Goal: Find specific page/section: Find specific page/section

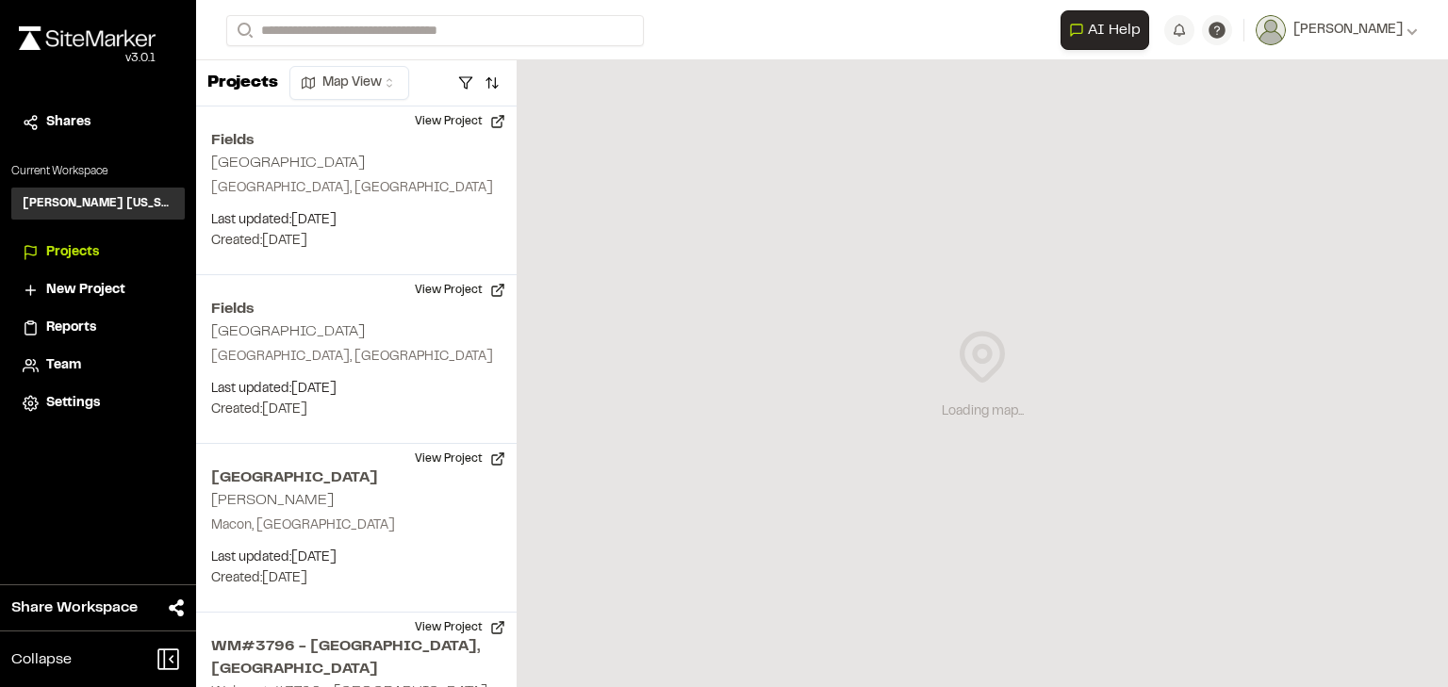
click at [467, 65] on div "Projects Map View" at bounding box center [356, 83] width 320 height 46
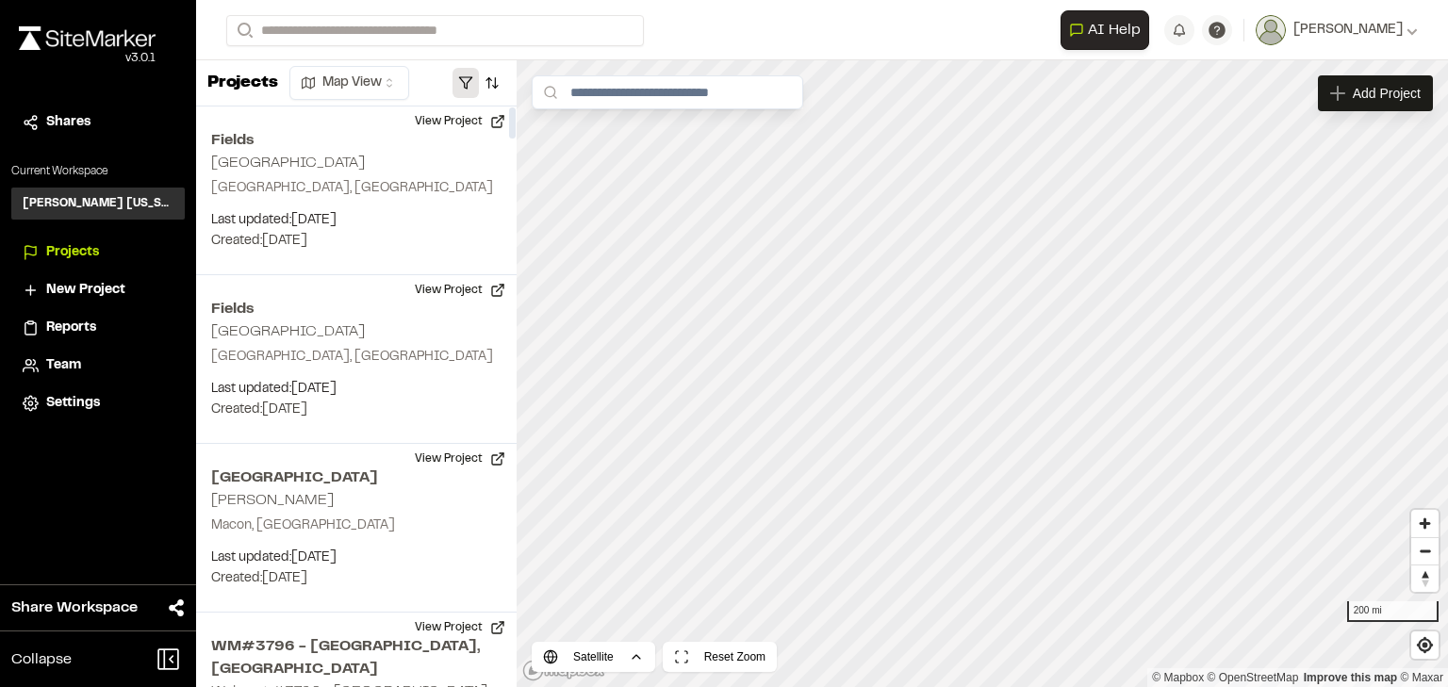
click at [456, 87] on button "button" at bounding box center [465, 83] width 26 height 30
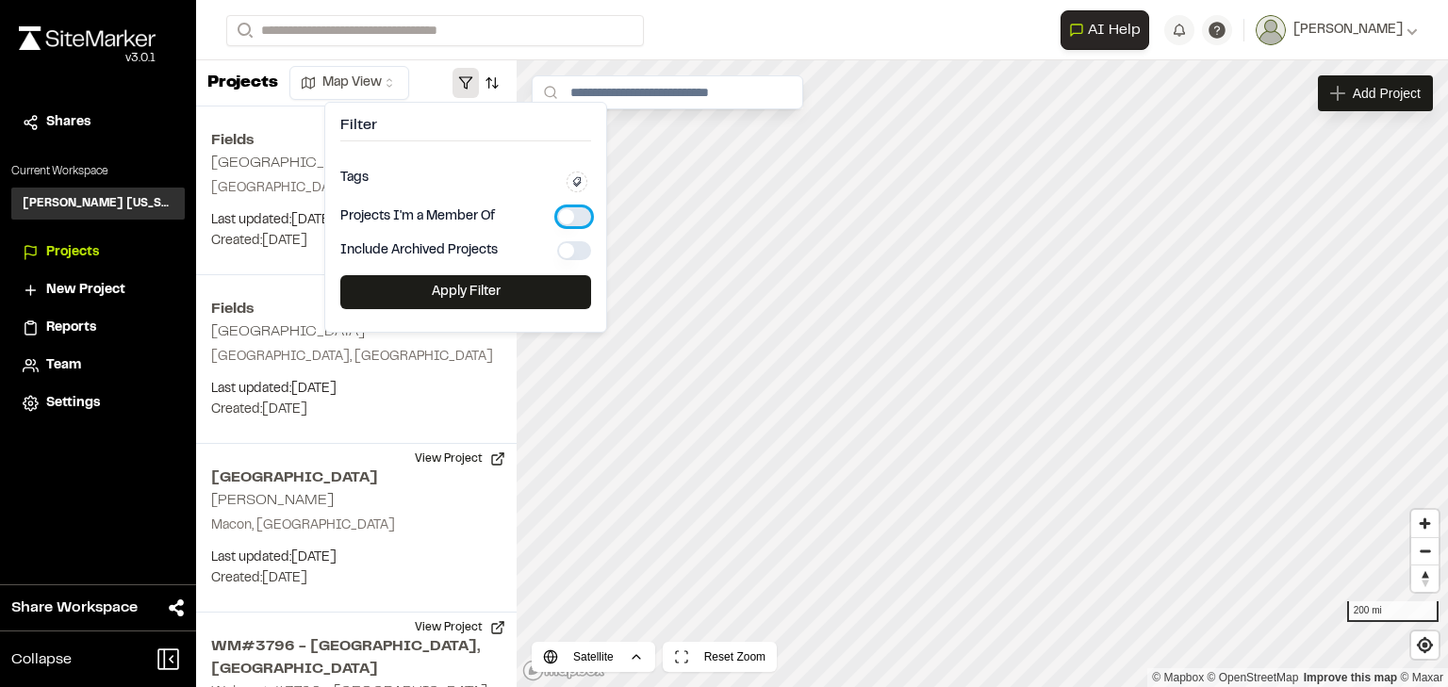
click at [576, 215] on button "button" at bounding box center [574, 216] width 34 height 19
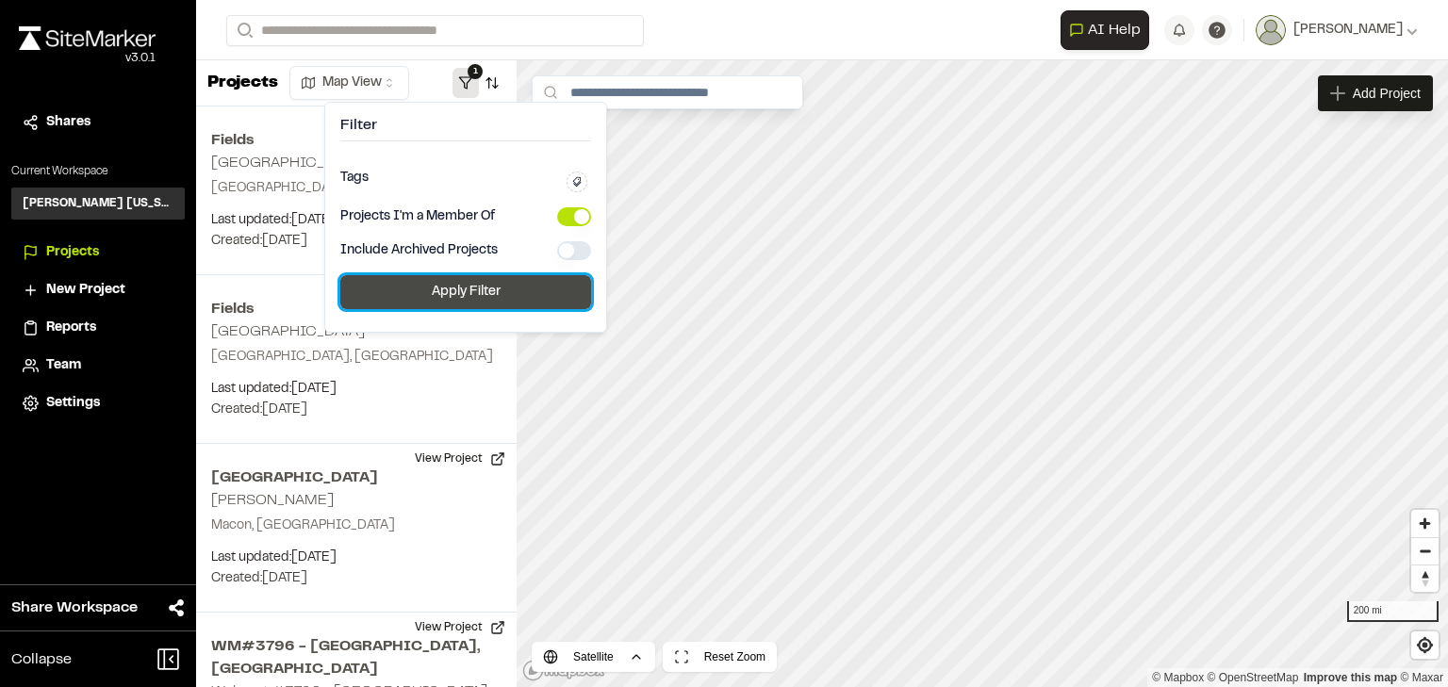
click at [490, 297] on button "Apply Filter" at bounding box center [465, 292] width 251 height 34
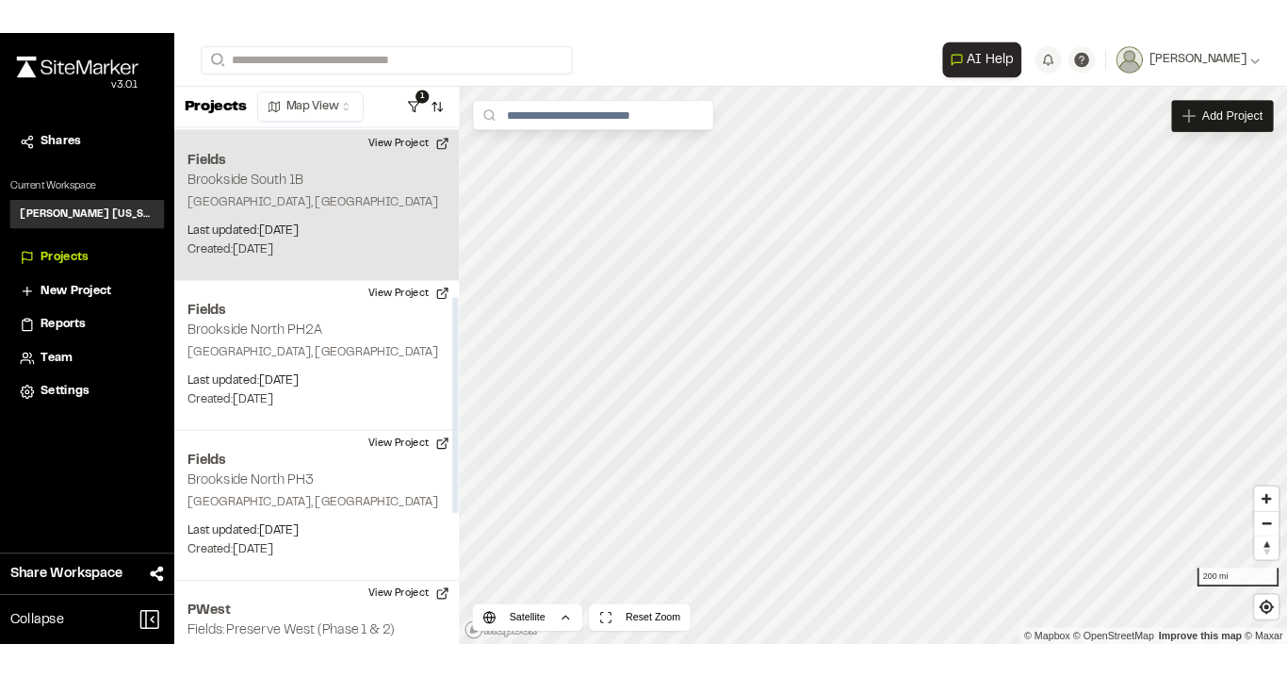
scroll to position [803, 0]
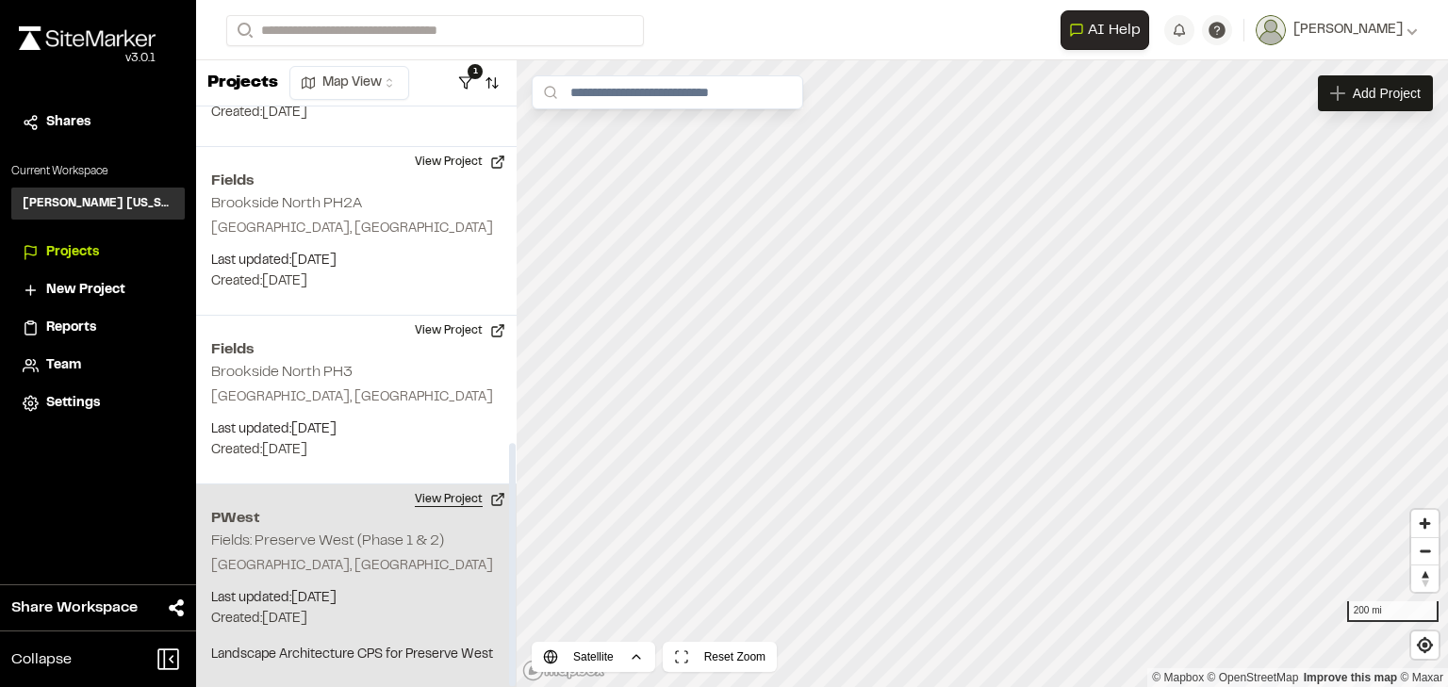
click at [437, 500] on button "View Project" at bounding box center [459, 499] width 113 height 30
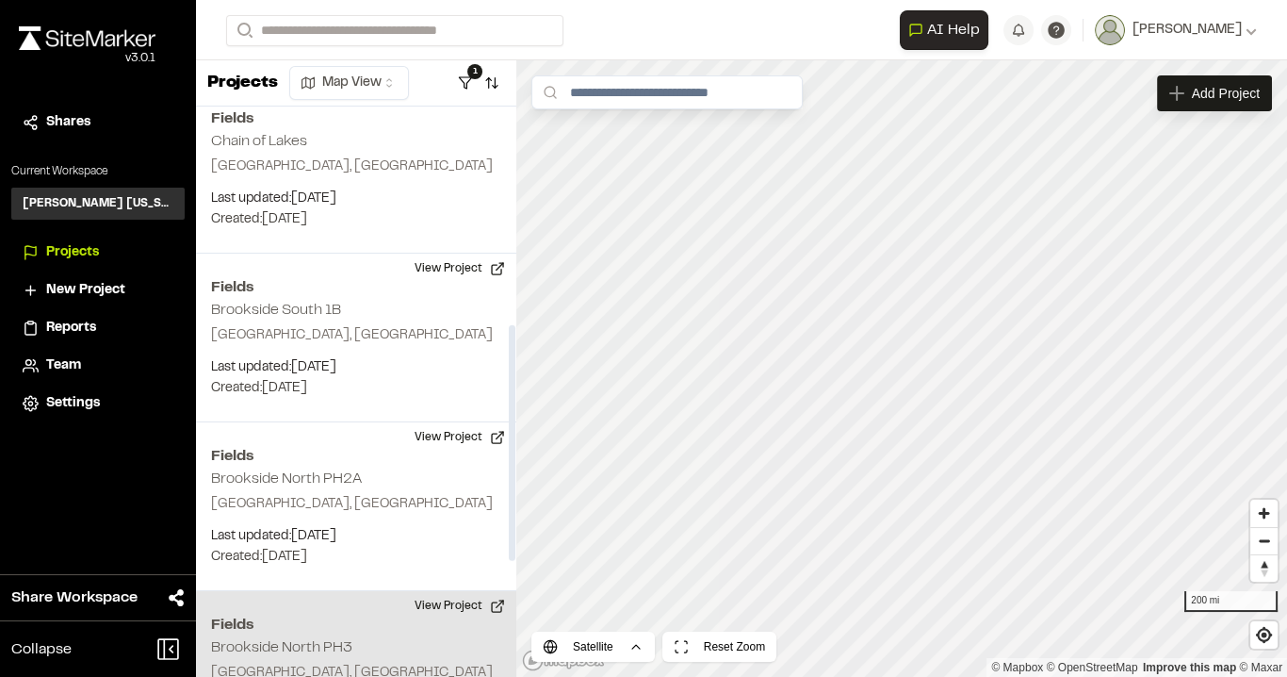
scroll to position [810, 0]
